Goal: Use online tool/utility: Utilize a website feature to perform a specific function

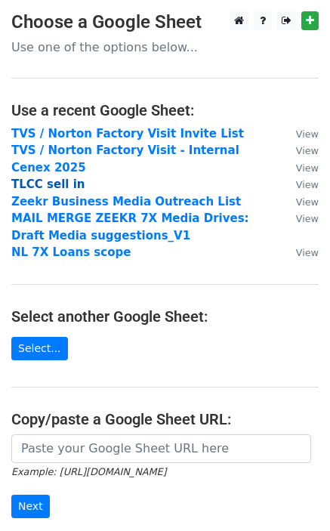
click at [46, 182] on strong "TLCC sell in" at bounding box center [47, 184] width 73 height 14
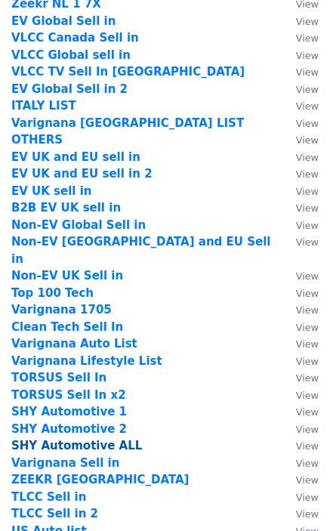
scroll to position [191, 0]
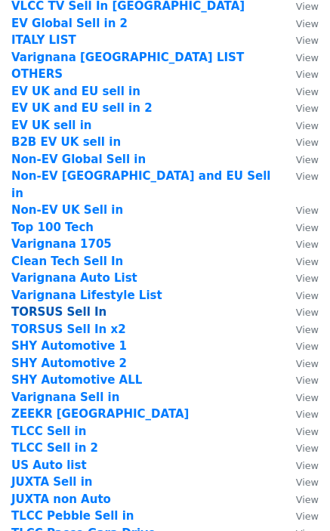
click at [76, 305] on strong "TORSUS Sell In" at bounding box center [58, 312] width 95 height 14
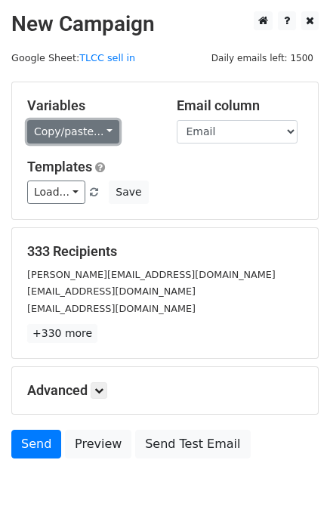
click at [94, 132] on link "Copy/paste..." at bounding box center [73, 131] width 92 height 23
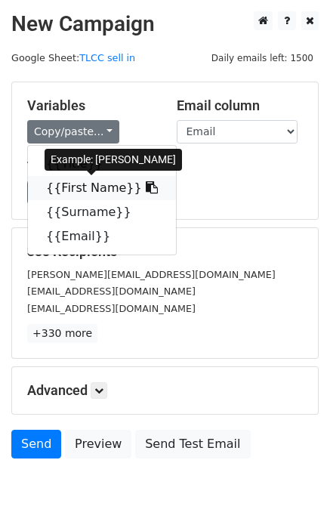
click at [96, 189] on link "{{First Name}}" at bounding box center [102, 188] width 148 height 24
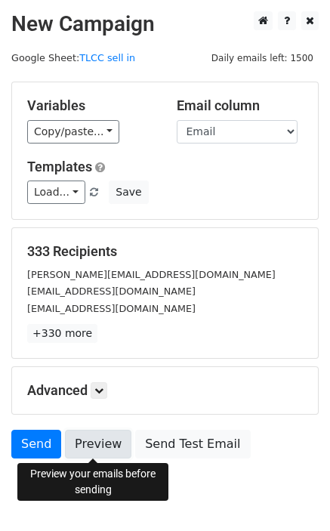
click at [107, 451] on link "Preview" at bounding box center [98, 444] width 66 height 29
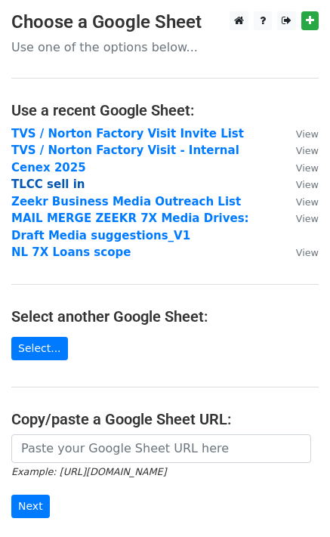
click at [67, 179] on strong "TLCC sell in" at bounding box center [47, 184] width 73 height 14
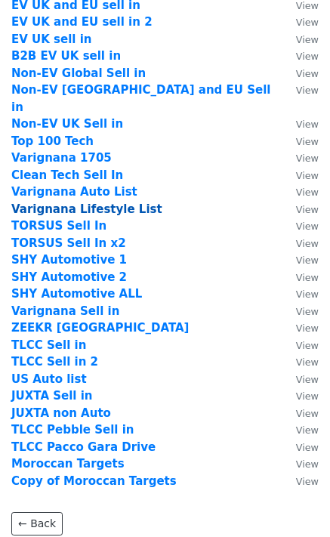
scroll to position [380, 0]
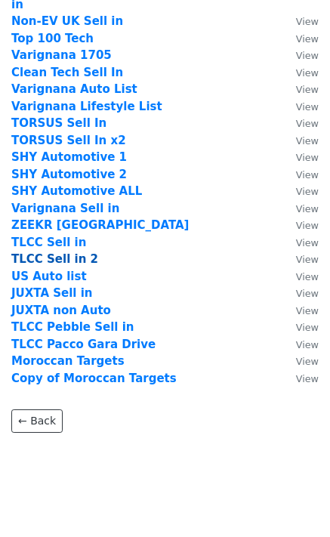
click at [57, 252] on strong "TLCC Sell in 2" at bounding box center [54, 259] width 87 height 14
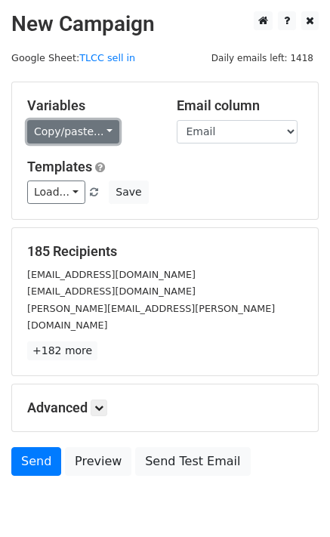
click at [59, 135] on link "Copy/paste..." at bounding box center [73, 131] width 92 height 23
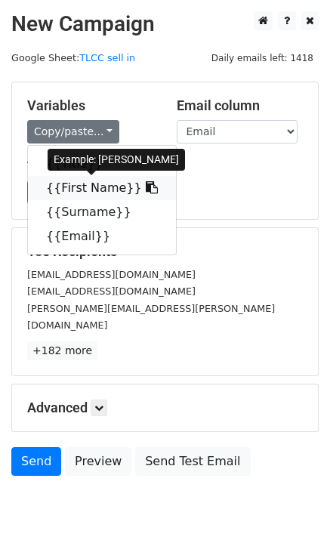
click at [57, 186] on link "{{First Name}}" at bounding box center [102, 188] width 148 height 24
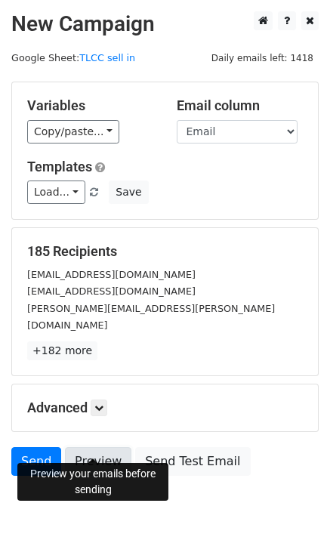
click at [82, 447] on link "Preview" at bounding box center [98, 461] width 66 height 29
